Goal: Find contact information: Find contact information

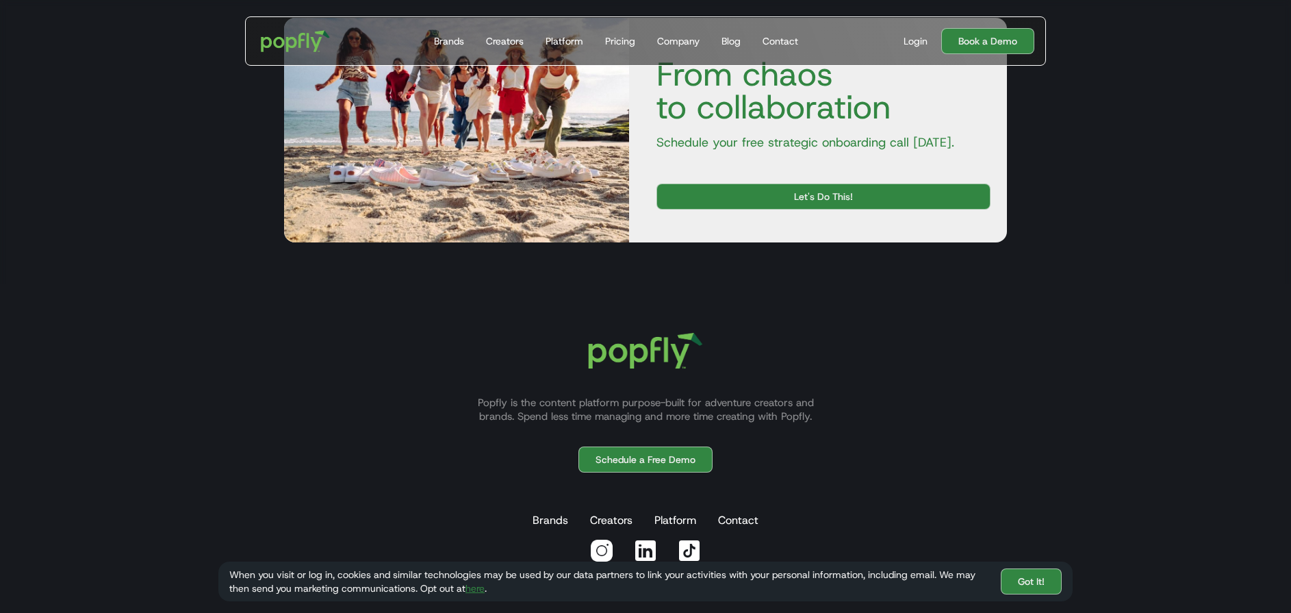
scroll to position [4694, 0]
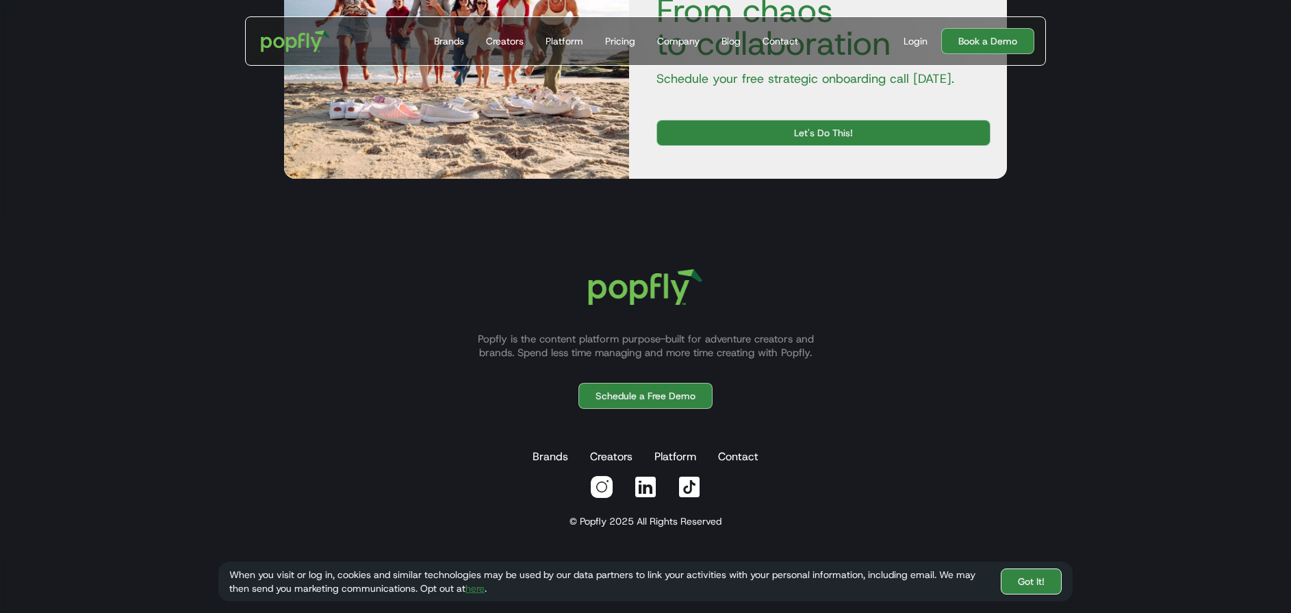
click at [1019, 576] on link "Got It!" at bounding box center [1031, 581] width 61 height 26
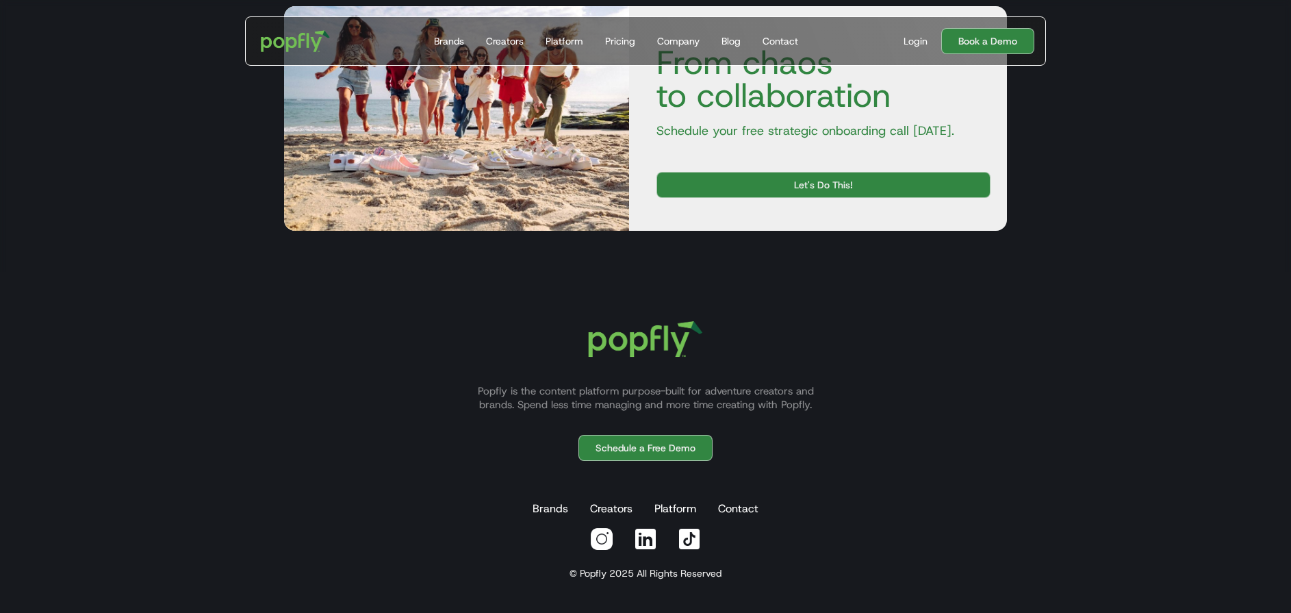
scroll to position [4642, 0]
click at [548, 505] on link "Brands" at bounding box center [550, 508] width 41 height 27
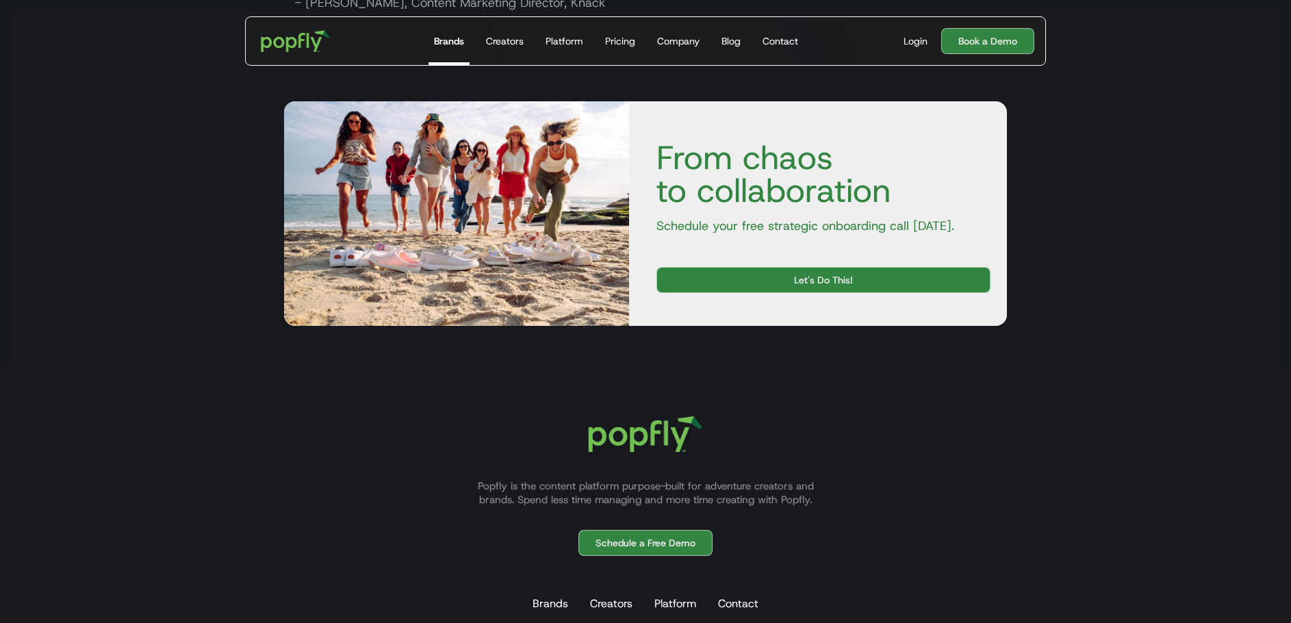
scroll to position [2502, 0]
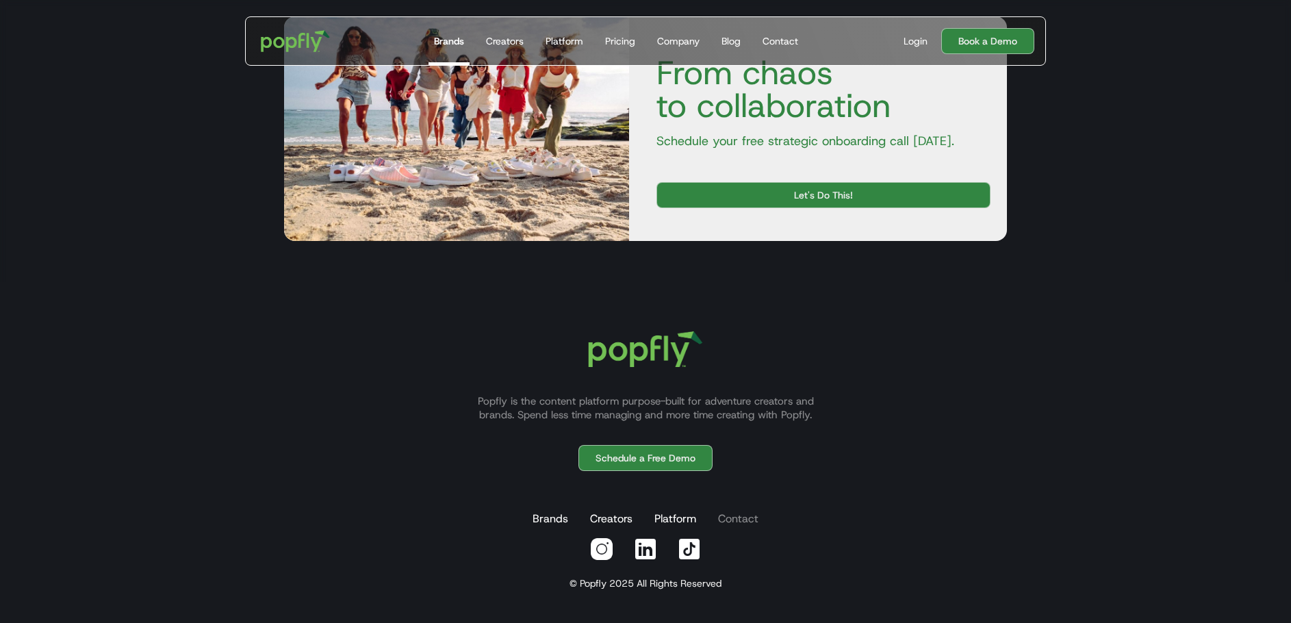
click at [732, 519] on link "Contact" at bounding box center [738, 518] width 46 height 27
